Goal: Task Accomplishment & Management: Complete application form

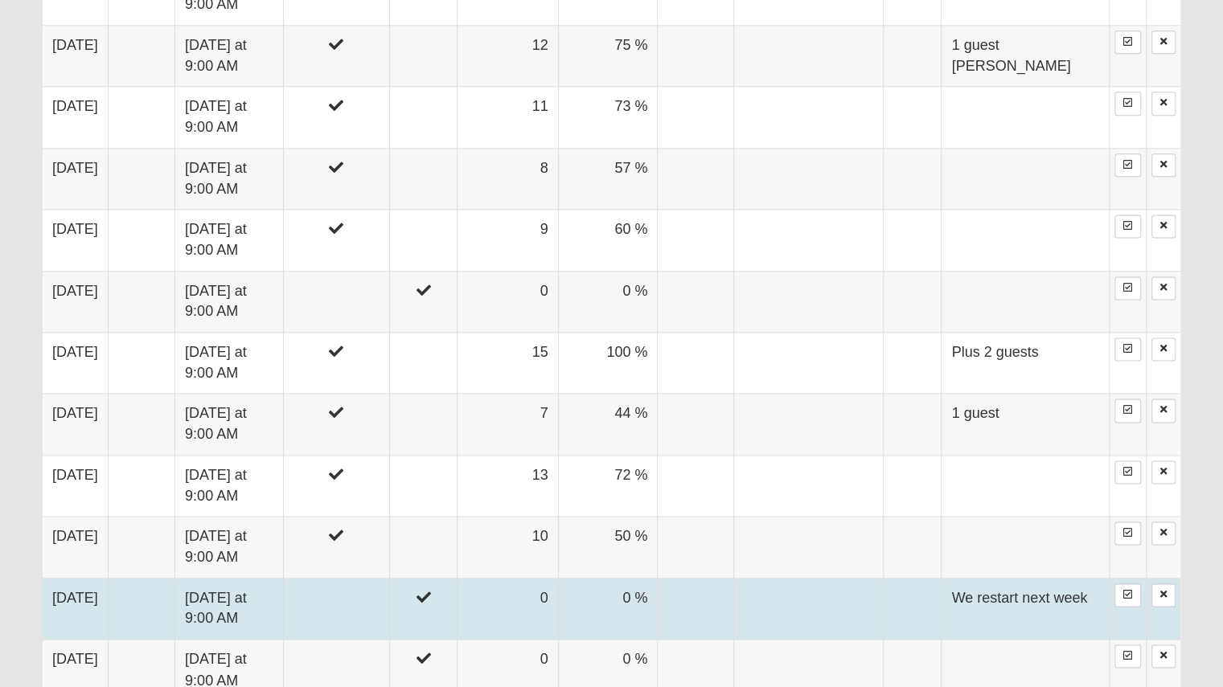
scroll to position [804, 0]
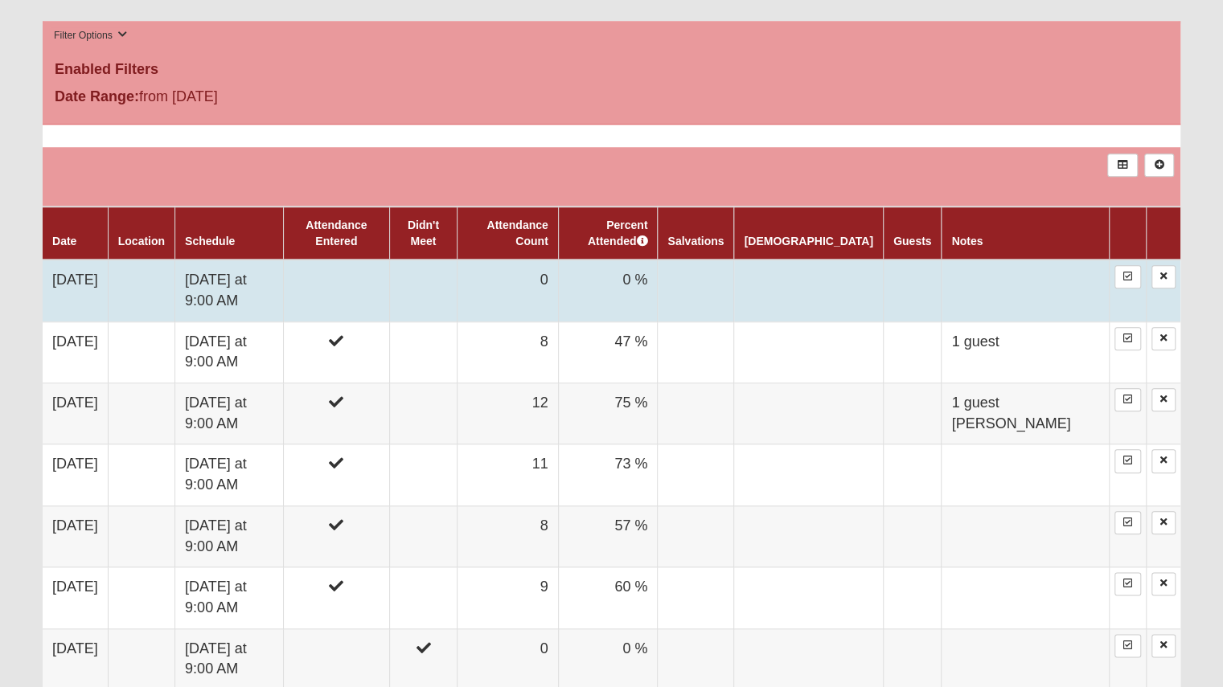
click at [264, 293] on td "[DATE] at 9:00 AM" at bounding box center [229, 291] width 109 height 62
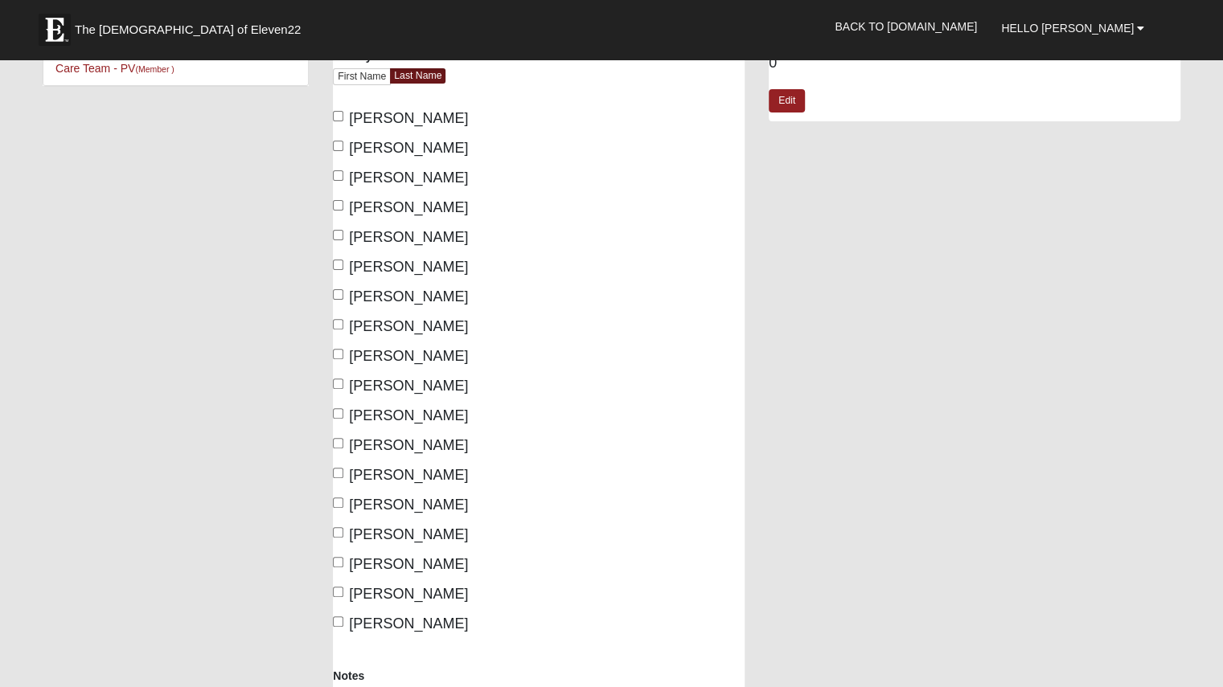
scroll to position [161, 0]
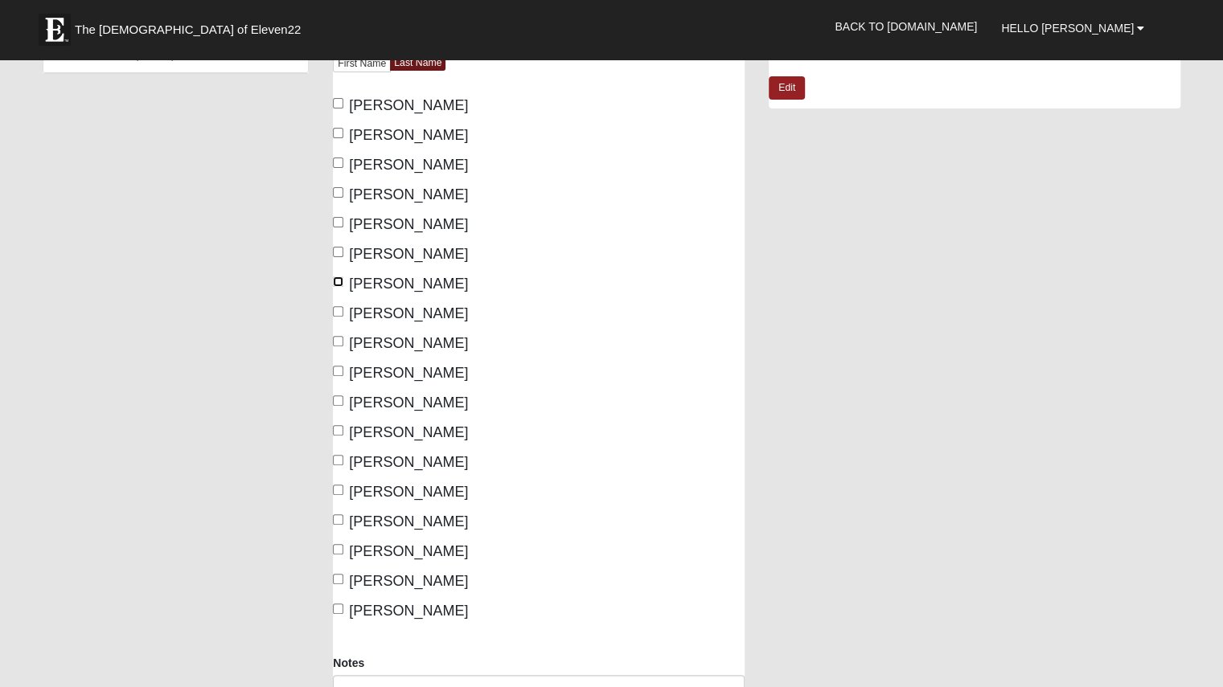
click at [335, 278] on input "Hayes, Jessica" at bounding box center [338, 282] width 10 height 10
checkbox input "true"
click at [341, 310] on input "Hughson, Pamela" at bounding box center [338, 311] width 10 height 10
checkbox input "true"
click at [339, 370] on input "Logan, Lauren" at bounding box center [338, 371] width 10 height 10
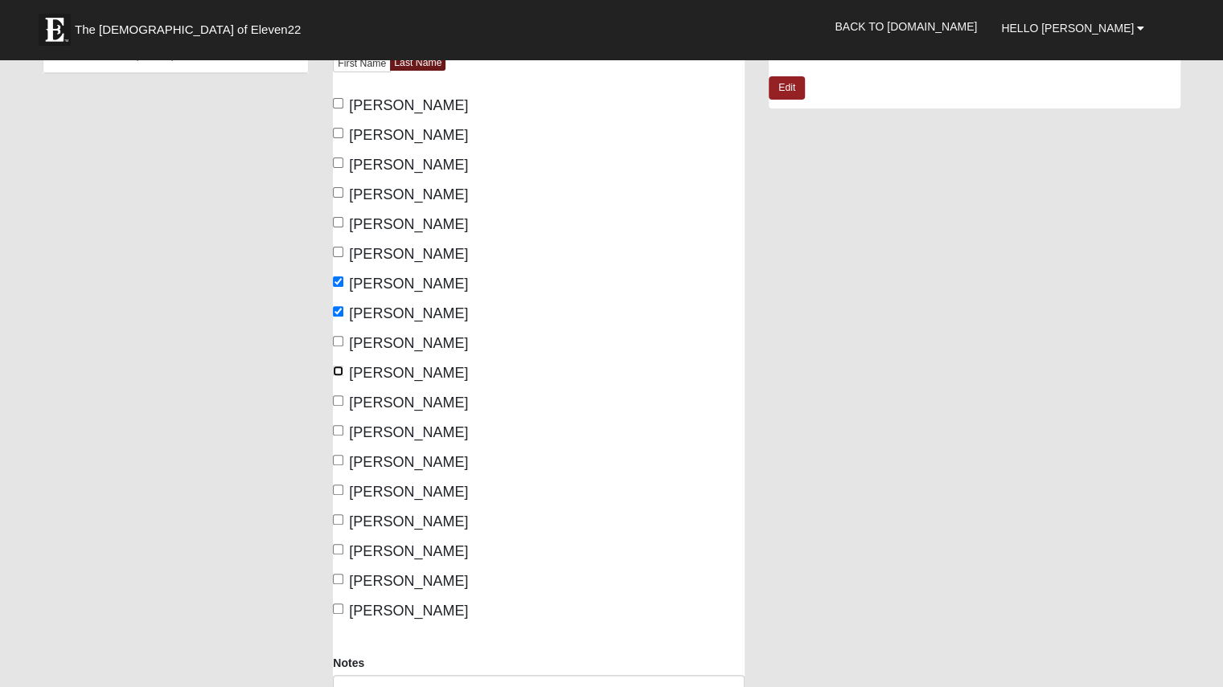
checkbox input "true"
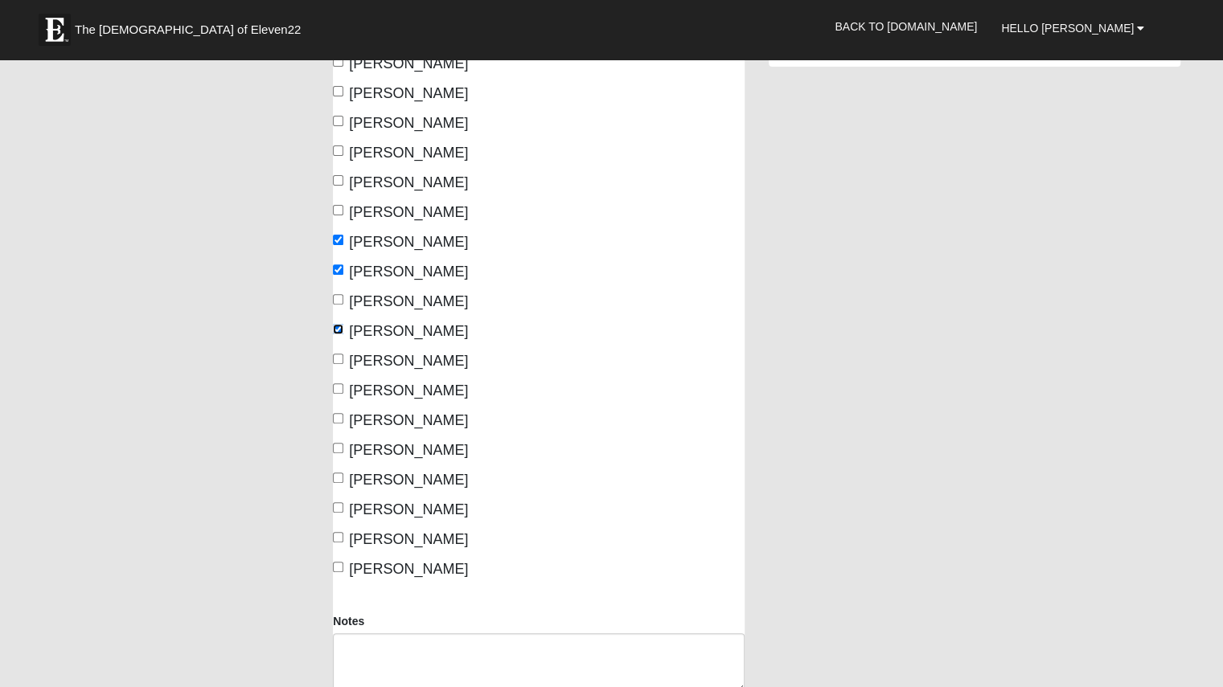
scroll to position [241, 0]
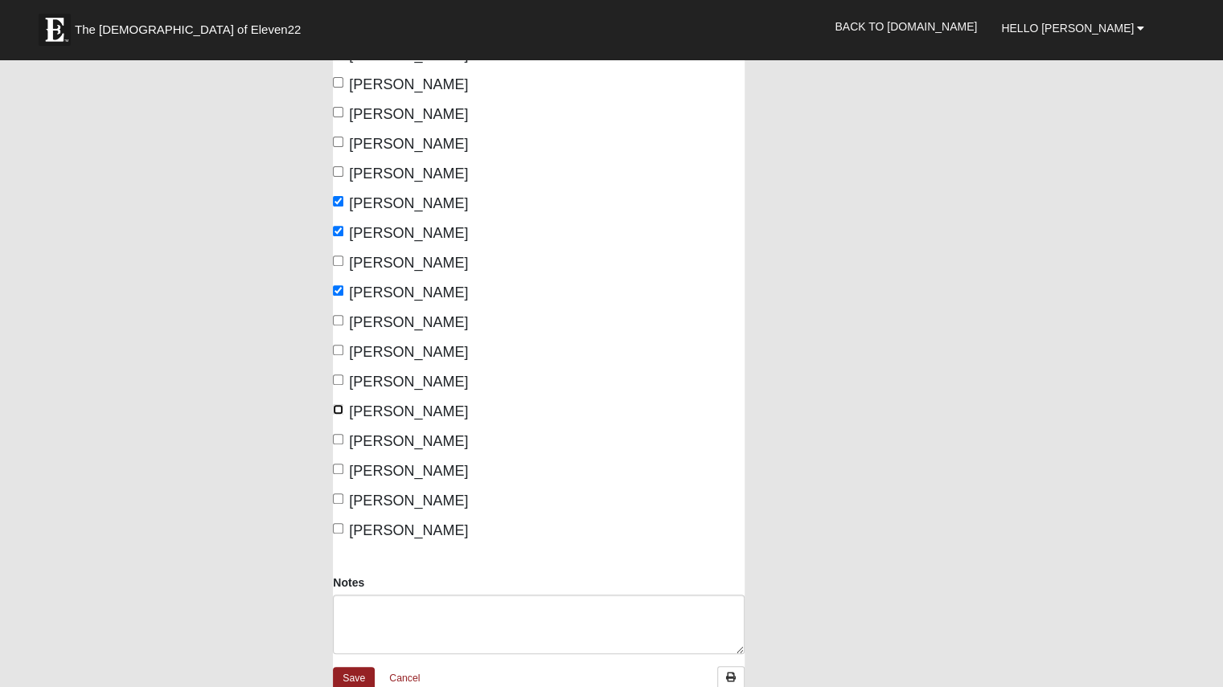
click at [336, 408] on input "[PERSON_NAME]" at bounding box center [338, 409] width 10 height 10
checkbox input "true"
click at [342, 528] on input "Zavala, Shannon" at bounding box center [338, 528] width 10 height 10
checkbox input "true"
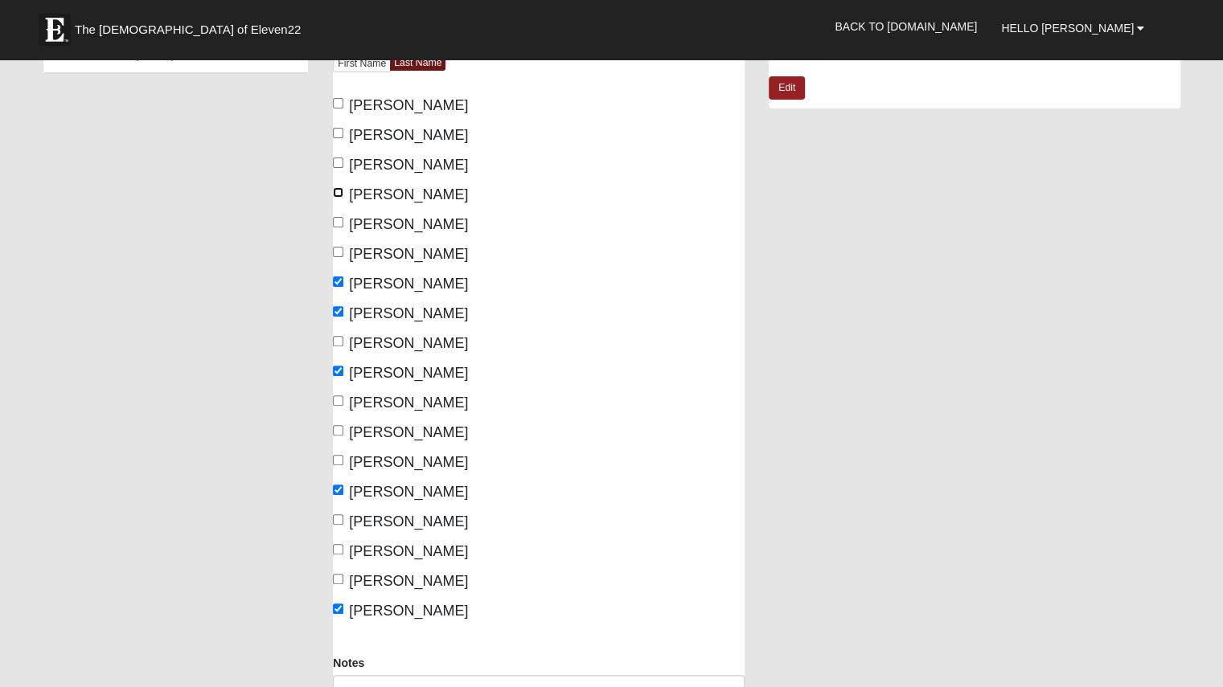
click at [337, 189] on input "[PERSON_NAME]" at bounding box center [338, 192] width 10 height 10
checkbox input "true"
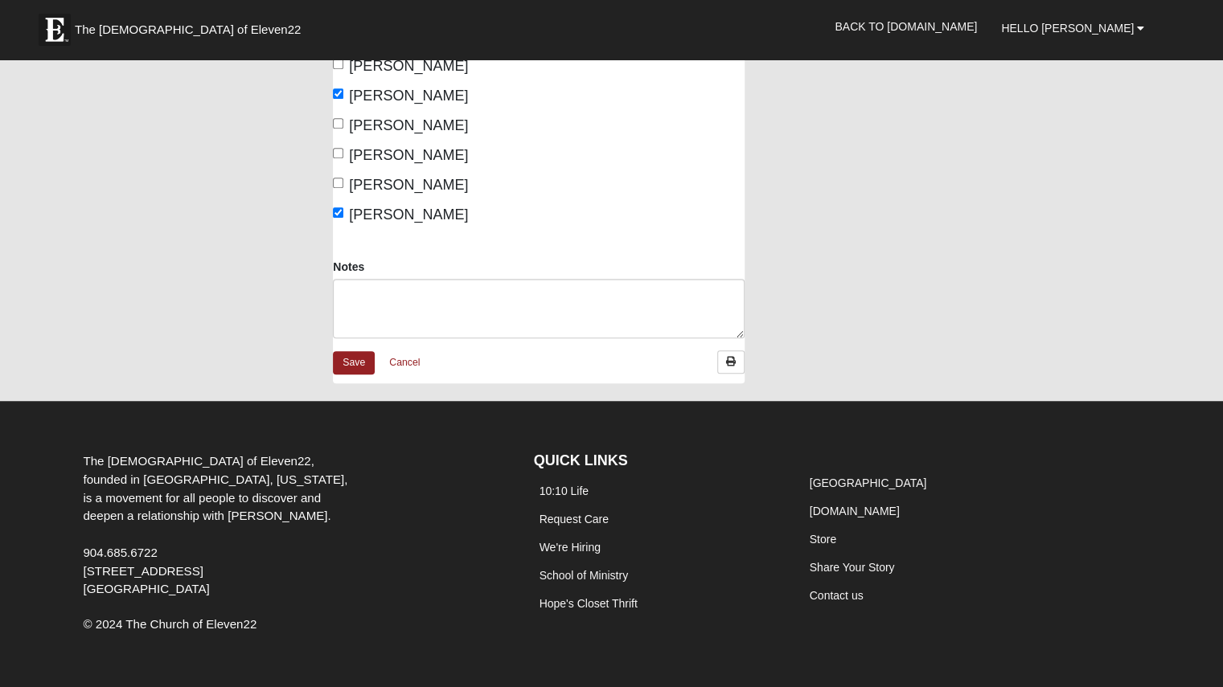
scroll to position [563, 0]
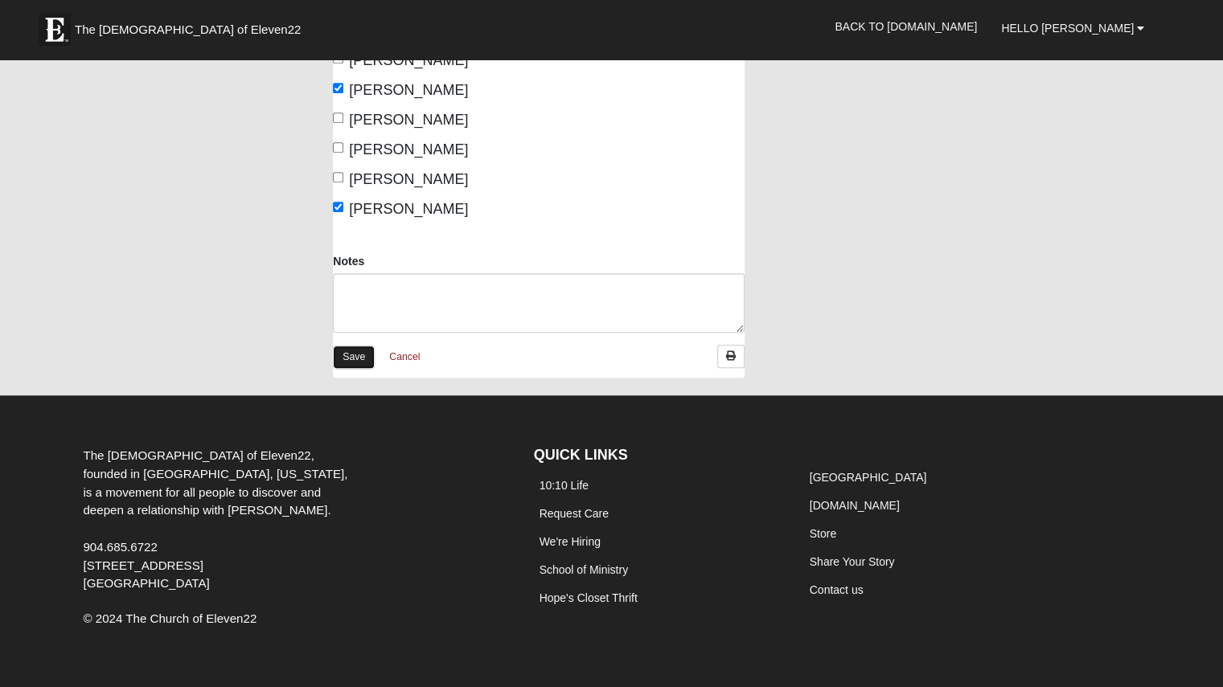
click at [354, 351] on link "Save" at bounding box center [354, 357] width 42 height 23
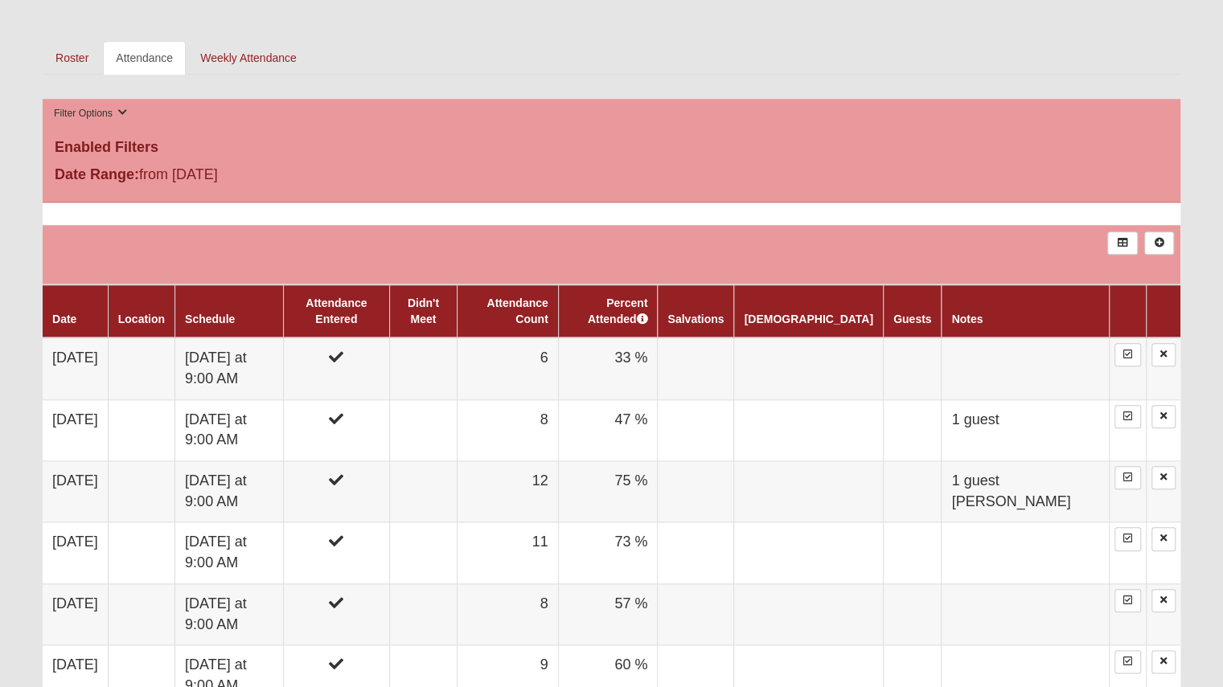
scroll to position [804, 0]
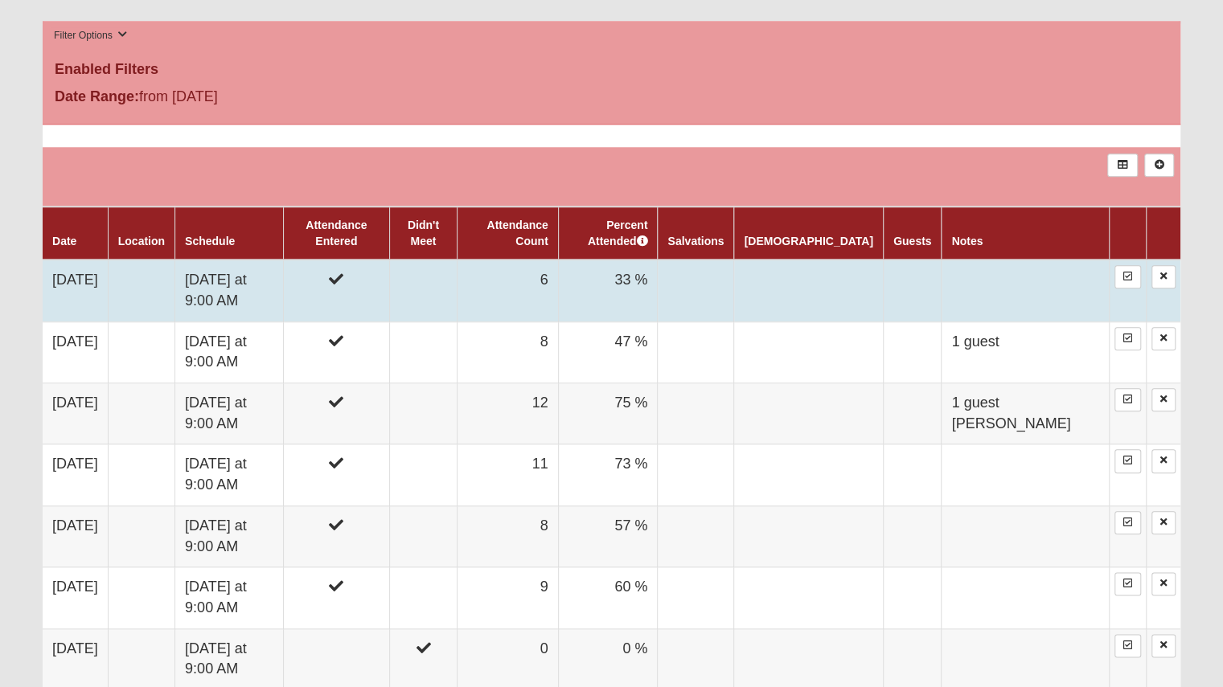
click at [284, 277] on td "[DATE] at 9:00 AM" at bounding box center [229, 291] width 109 height 62
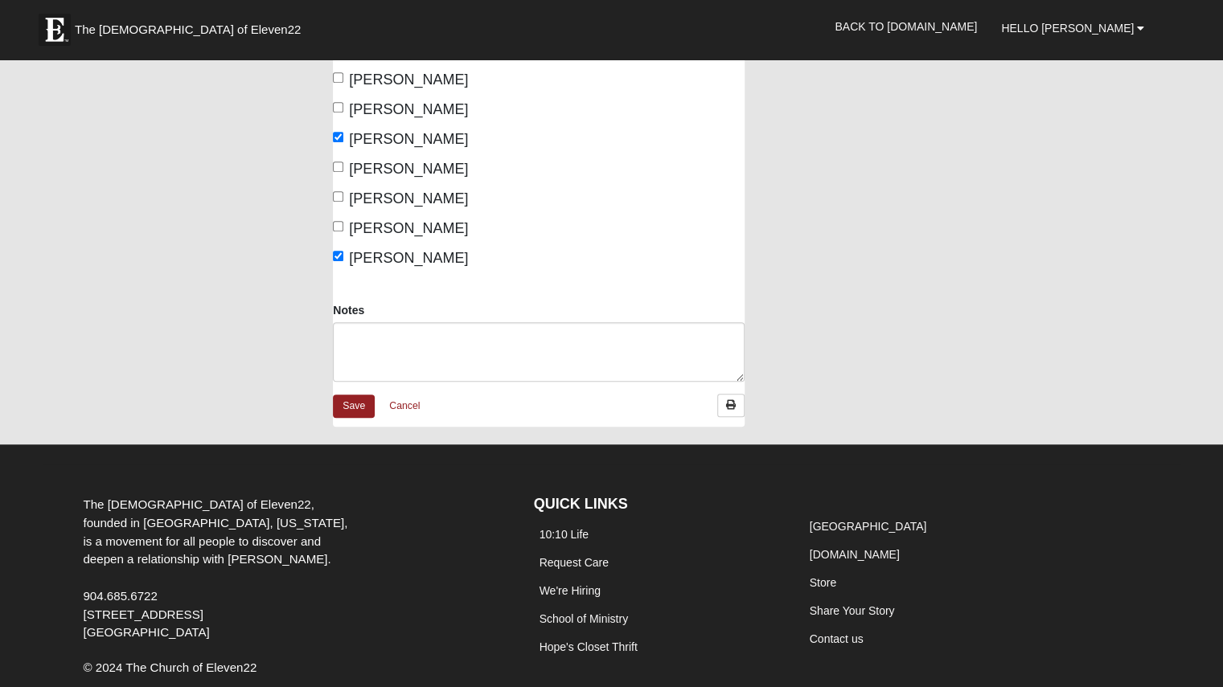
scroll to position [609, 0]
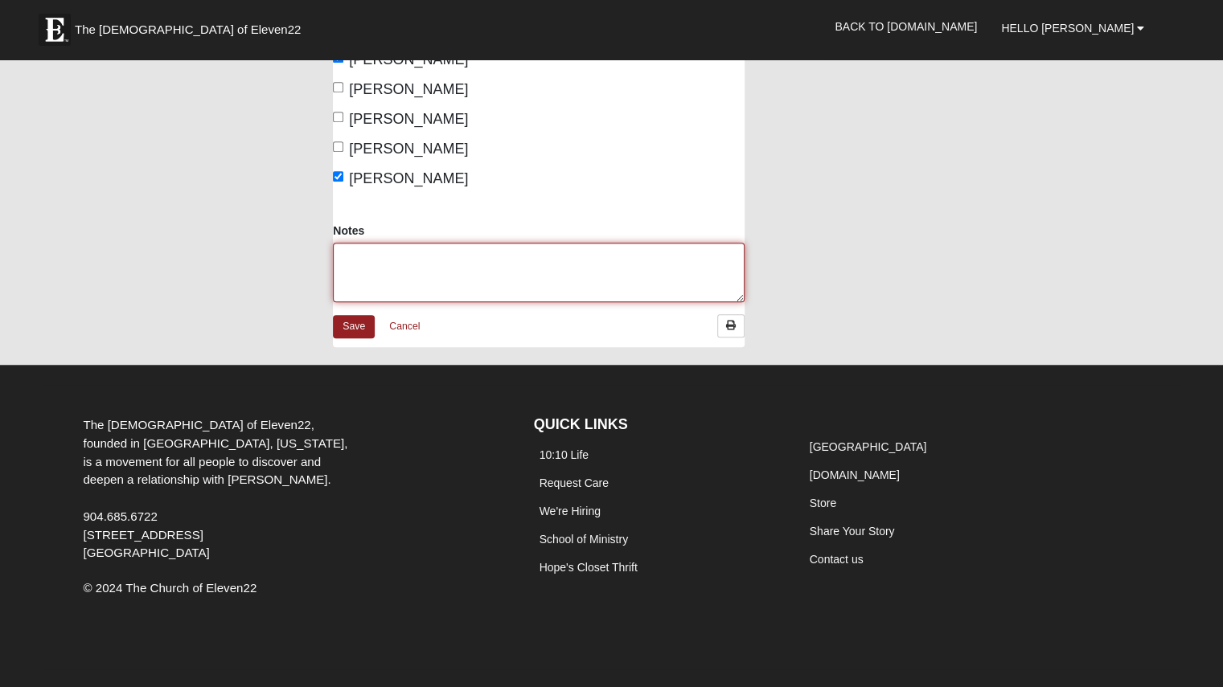
click at [479, 271] on textarea "Notes" at bounding box center [539, 272] width 412 height 59
type textarea "Columbus Day - Many women had to stay home with their children, 2 were sick."
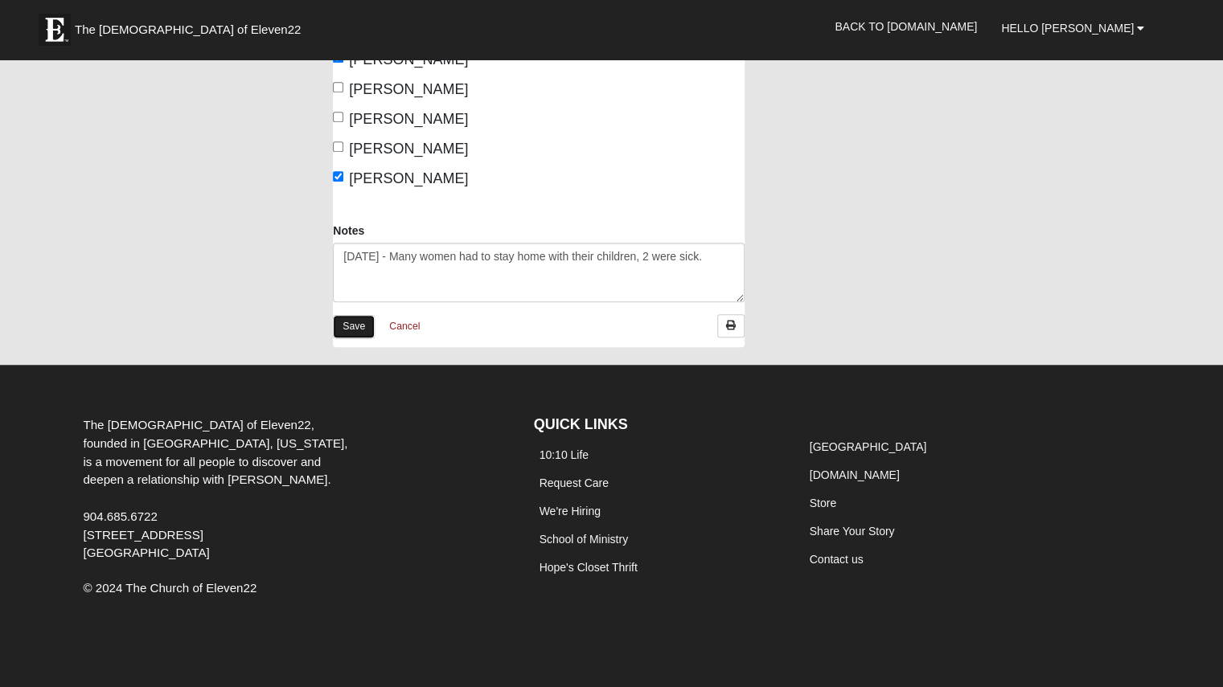
click at [368, 321] on link "Save" at bounding box center [354, 326] width 42 height 23
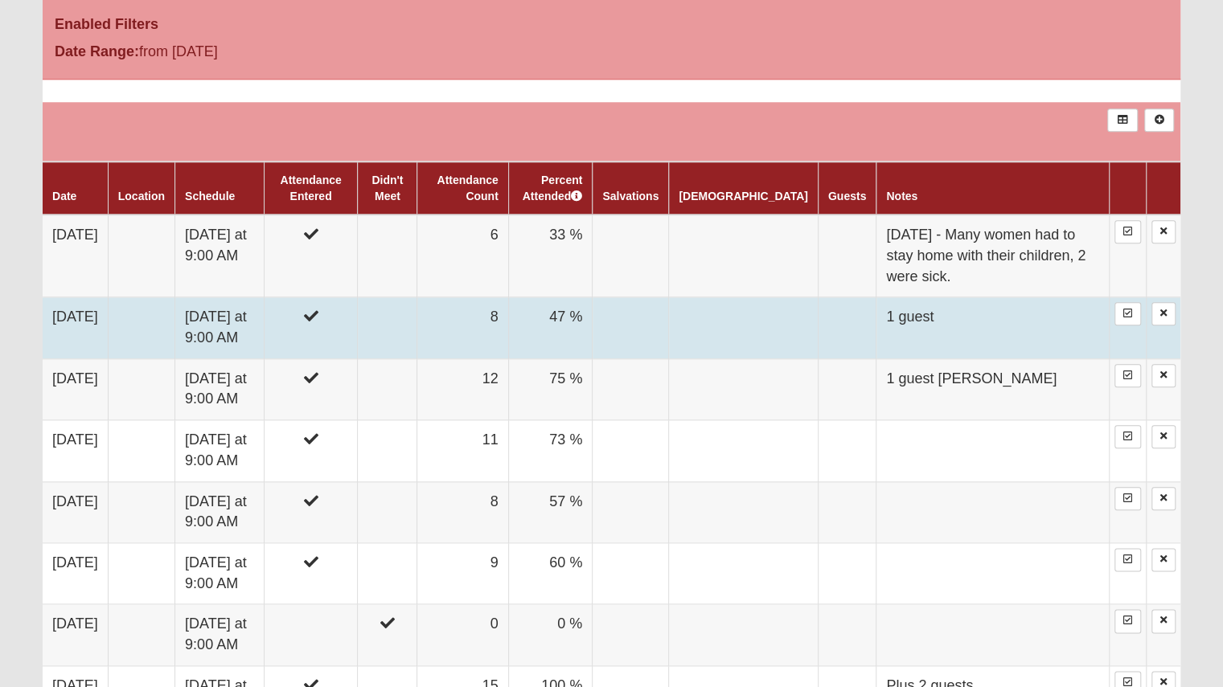
scroll to position [884, 0]
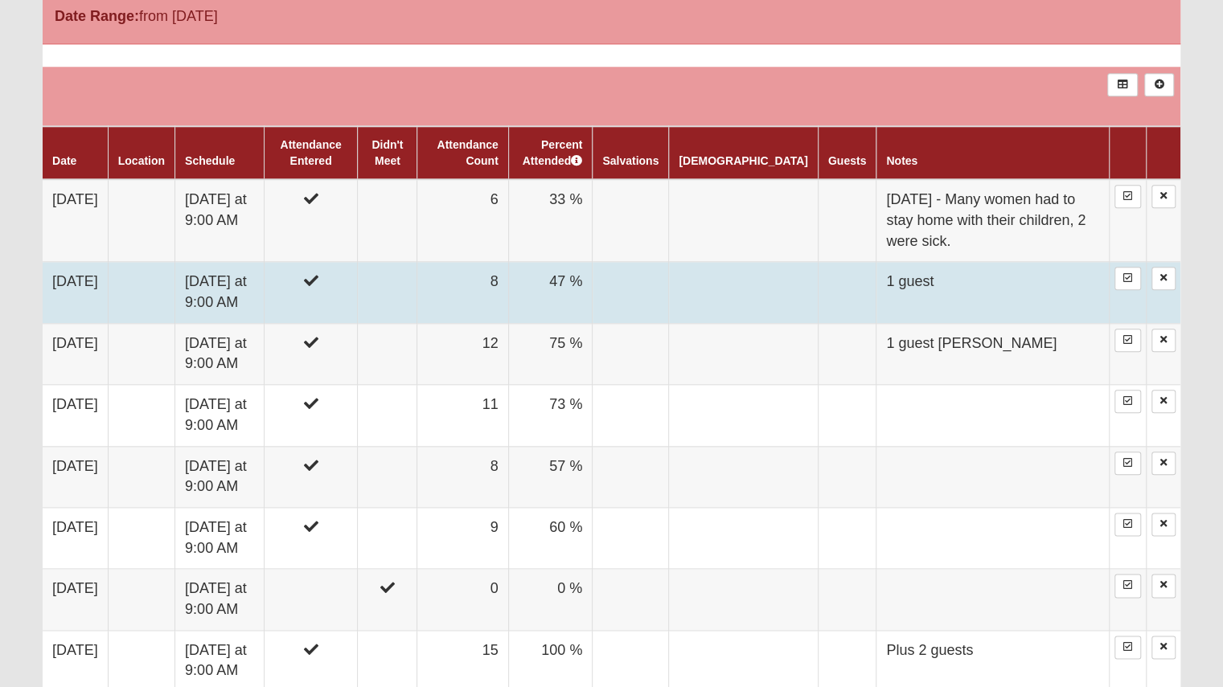
click at [669, 268] on td at bounding box center [630, 292] width 76 height 61
